Goal: Information Seeking & Learning: Find contact information

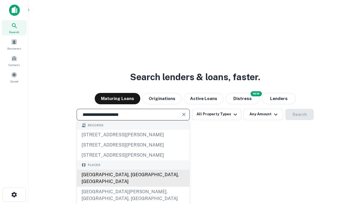
click at [133, 186] on div "Santa Monica, CA, USA" at bounding box center [133, 178] width 113 height 17
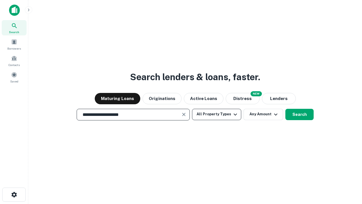
type input "**********"
click at [217, 114] on button "All Property Types" at bounding box center [216, 114] width 49 height 11
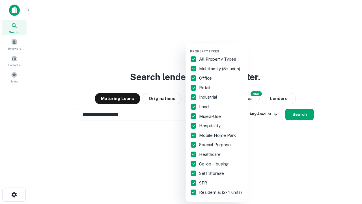
click at [221, 48] on button "button" at bounding box center [221, 48] width 62 height 0
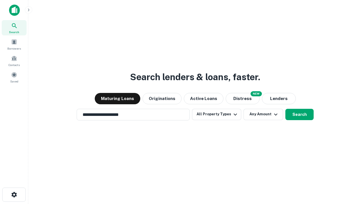
scroll to position [3, 68]
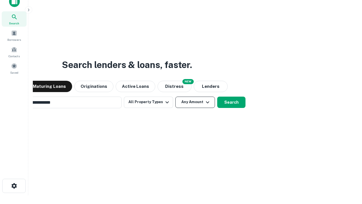
click at [175, 97] on button "Any Amount" at bounding box center [195, 102] width 40 height 11
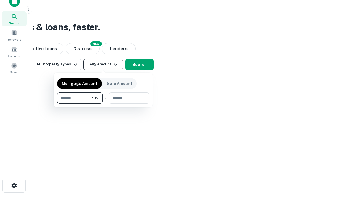
type input "*******"
click at [103, 104] on button "button" at bounding box center [103, 104] width 92 height 0
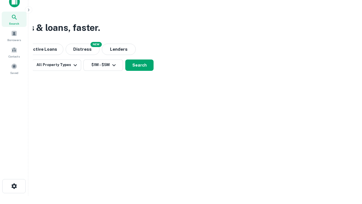
scroll to position [3, 104]
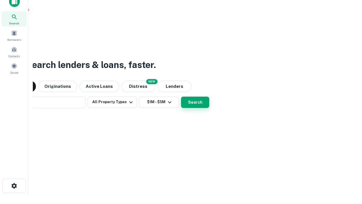
click at [181, 97] on button "Search" at bounding box center [195, 102] width 28 height 11
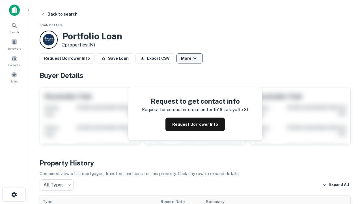
click at [190, 58] on button "More" at bounding box center [190, 58] width 26 height 10
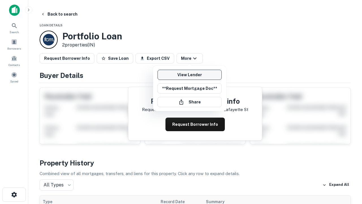
click at [190, 75] on link "View Lender" at bounding box center [190, 75] width 64 height 10
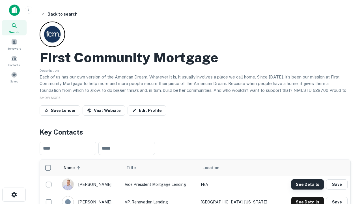
click at [308, 184] on button "See Details" at bounding box center [307, 184] width 33 height 10
click at [14, 194] on icon "button" at bounding box center [14, 194] width 7 height 7
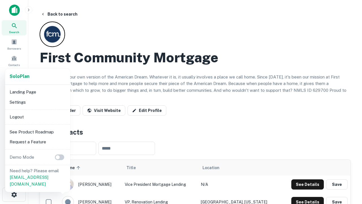
click at [37, 117] on li "Logout" at bounding box center [37, 117] width 61 height 10
